Goal: Information Seeking & Learning: Understand process/instructions

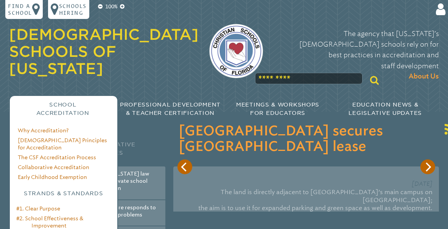
type input "**********"
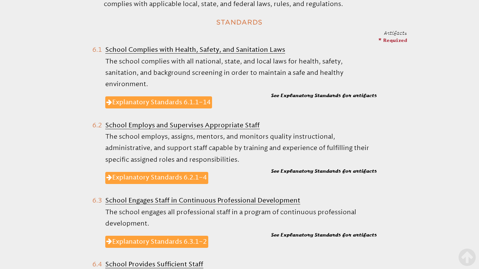
scroll to position [358, 0]
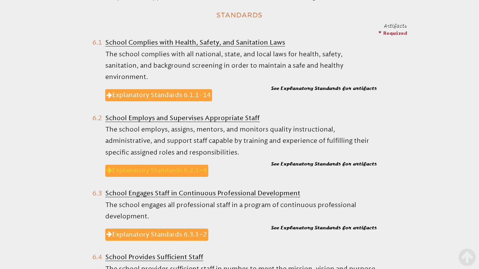
click at [173, 165] on link "Explanatory Standards 6.2.1–4" at bounding box center [156, 171] width 103 height 12
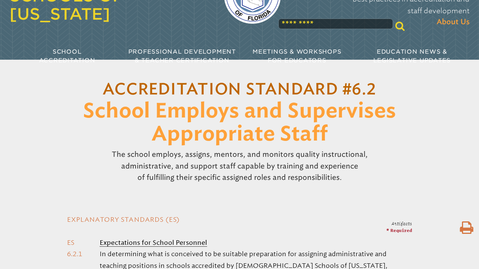
scroll to position [63, 0]
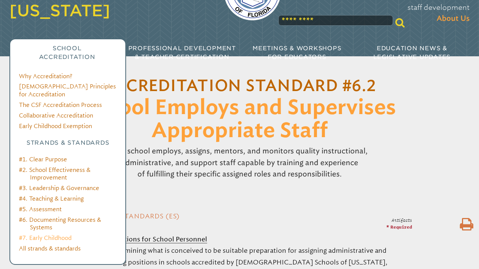
click at [48, 215] on link "#7. Early Childhood" at bounding box center [45, 238] width 53 height 7
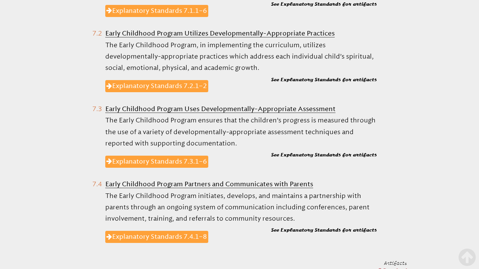
scroll to position [465, 0]
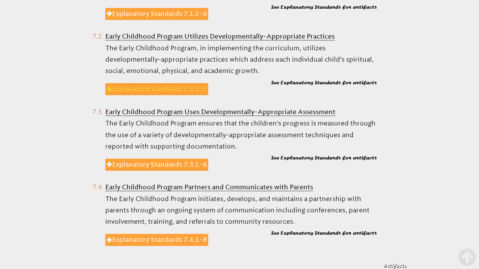
click at [149, 84] on link "Explanatory Standards 7.2.1–2" at bounding box center [156, 89] width 103 height 12
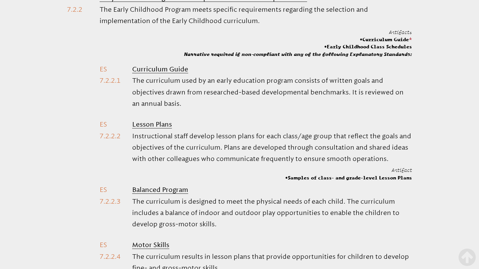
scroll to position [310, 0]
